Goal: Information Seeking & Learning: Learn about a topic

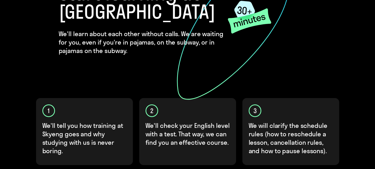
scroll to position [201, 0]
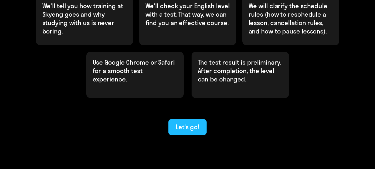
click at [195, 119] on button "Let’s go!" at bounding box center [187, 127] width 38 height 16
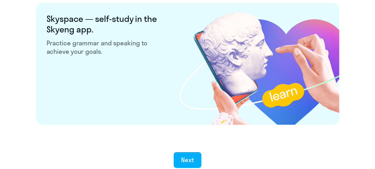
scroll to position [1052, 0]
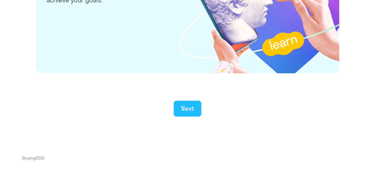
click at [195, 102] on button "Next" at bounding box center [188, 109] width 28 height 16
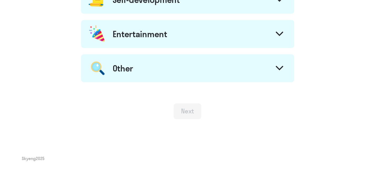
scroll to position [334, 0]
click at [191, 111] on div "Next" at bounding box center [187, 110] width 13 height 8
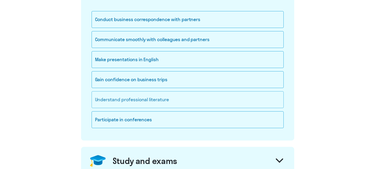
scroll to position [18, 0]
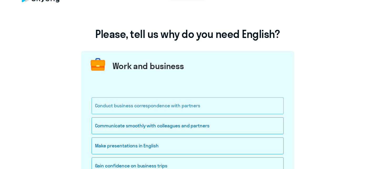
click at [141, 100] on div "Conduct business correspondence with partners" at bounding box center [188, 105] width 192 height 17
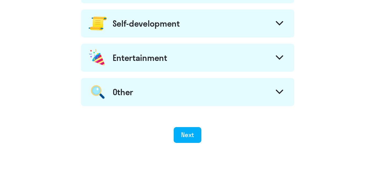
scroll to position [334, 0]
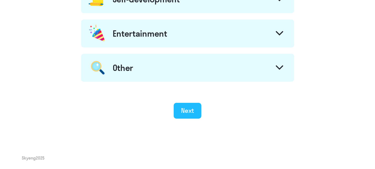
click at [178, 116] on button "Next" at bounding box center [188, 111] width 28 height 16
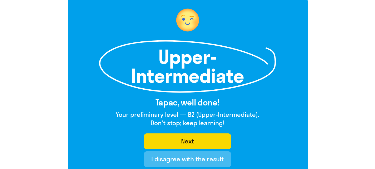
scroll to position [53, 0]
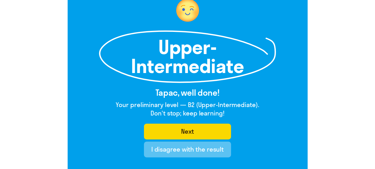
click at [163, 151] on div "I disagree with the result" at bounding box center [187, 149] width 72 height 8
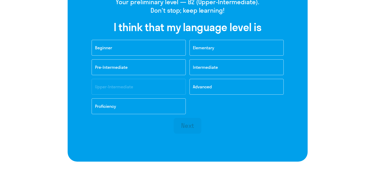
scroll to position [158, 0]
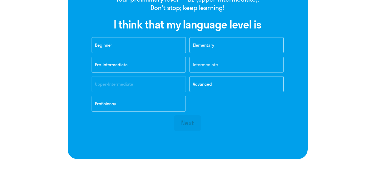
click at [197, 67] on span "Intermediate" at bounding box center [205, 64] width 25 height 5
